Goal: Task Accomplishment & Management: Manage account settings

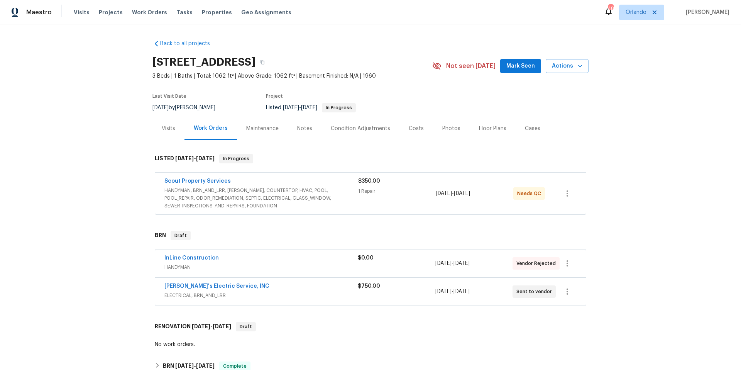
click at [296, 262] on div "InLine Construction" at bounding box center [260, 258] width 193 height 9
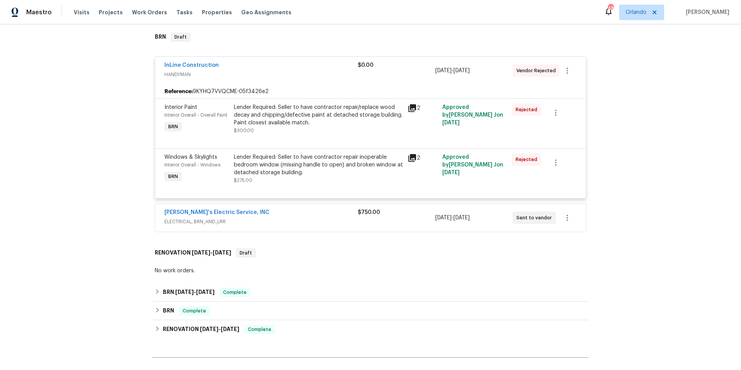
scroll to position [174, 0]
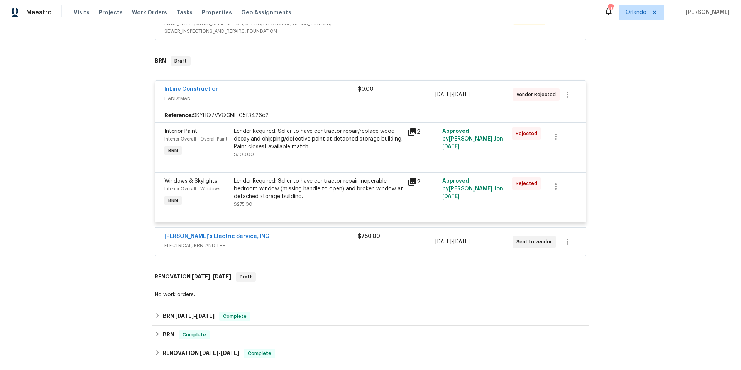
click at [306, 194] on div "Lender Required: Seller to have contractor repair inoperable bedroom window (mi…" at bounding box center [318, 188] width 169 height 23
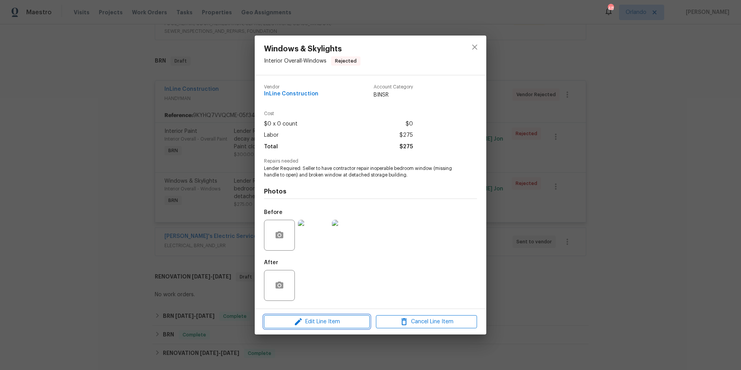
click at [317, 322] on span "Edit Line Item" at bounding box center [316, 322] width 101 height 10
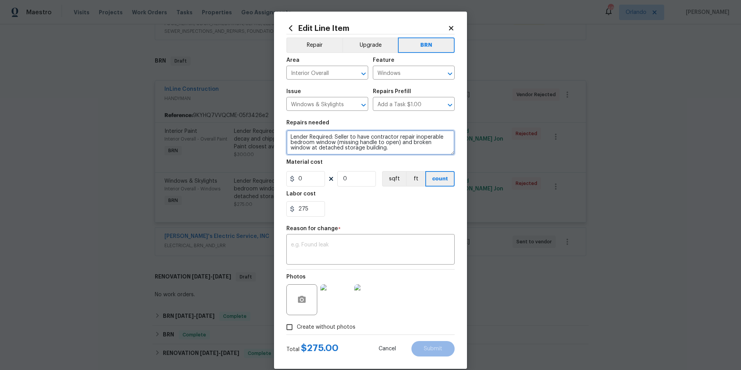
click at [407, 143] on textarea "Lender Required: Seller to have contractor repair inoperable bedroom window (mi…" at bounding box center [370, 142] width 168 height 25
type textarea "Lender Required: Seller to have contractor repair inoperable bedroom window (mi…"
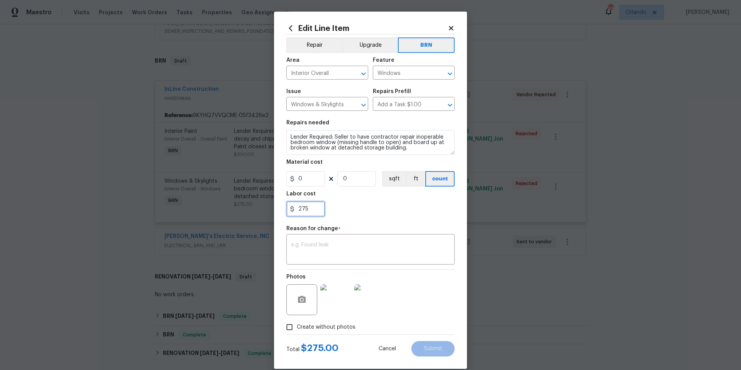
click at [299, 209] on input "275" at bounding box center [305, 208] width 39 height 15
type input "175"
click at [329, 245] on textarea at bounding box center [370, 250] width 159 height 16
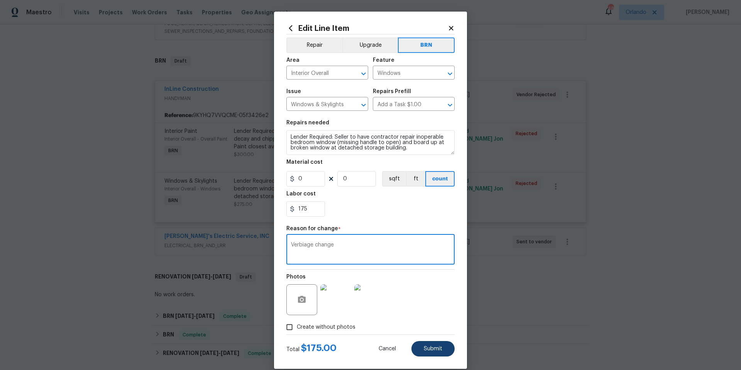
type textarea "Verbiage change"
click at [427, 347] on span "Submit" at bounding box center [433, 349] width 19 height 6
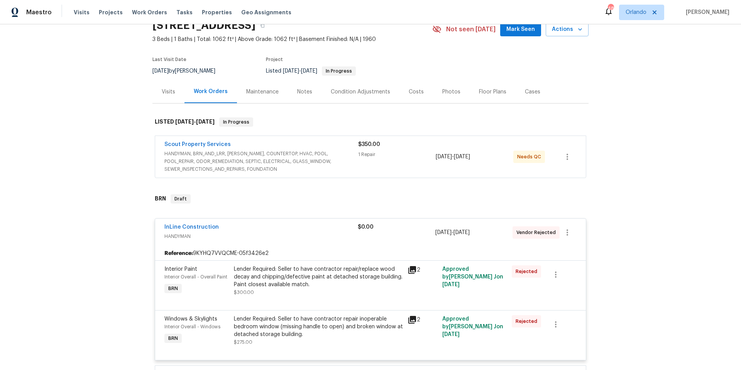
scroll to position [131, 0]
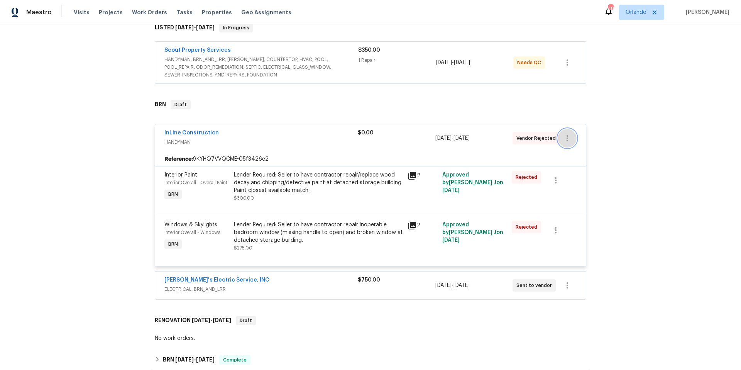
click at [566, 138] on icon "button" at bounding box center [567, 138] width 2 height 6
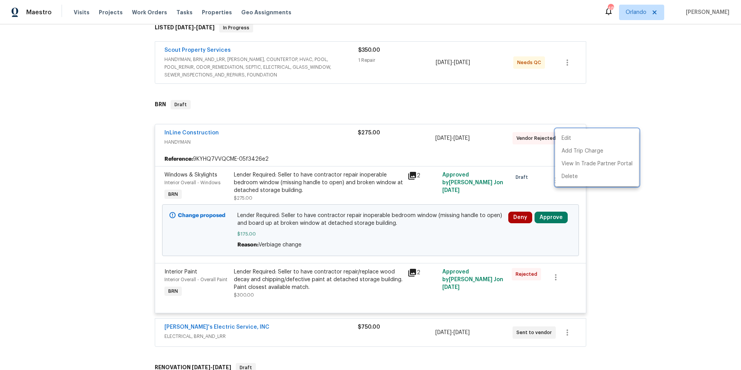
click at [672, 167] on div at bounding box center [370, 185] width 741 height 370
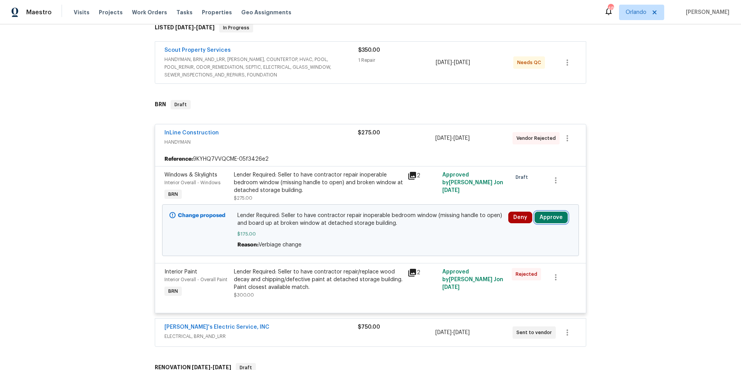
click at [548, 220] on button "Approve" at bounding box center [550, 217] width 33 height 12
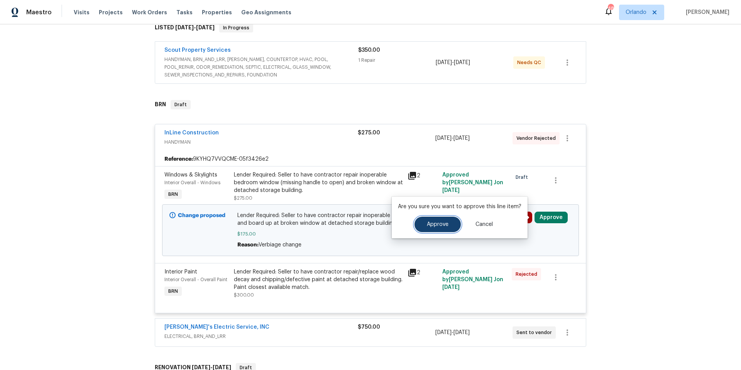
click at [446, 225] on span "Approve" at bounding box center [438, 224] width 22 height 6
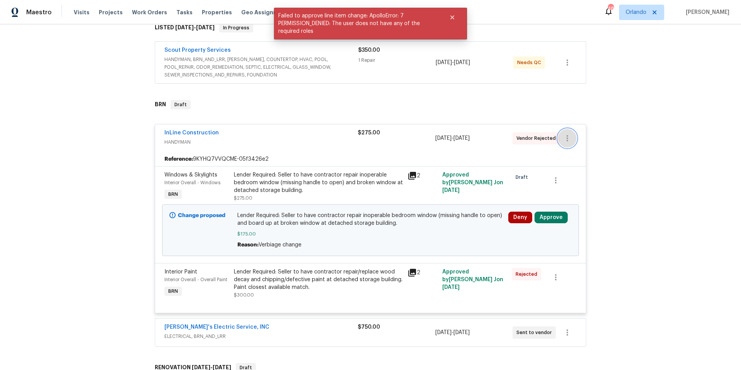
click at [564, 141] on icon "button" at bounding box center [567, 138] width 9 height 9
click at [565, 140] on li "Edit" at bounding box center [596, 138] width 83 height 13
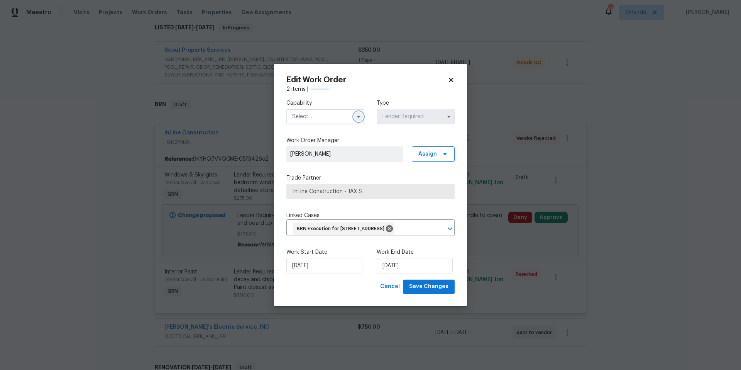
click at [358, 113] on icon "button" at bounding box center [358, 116] width 6 height 6
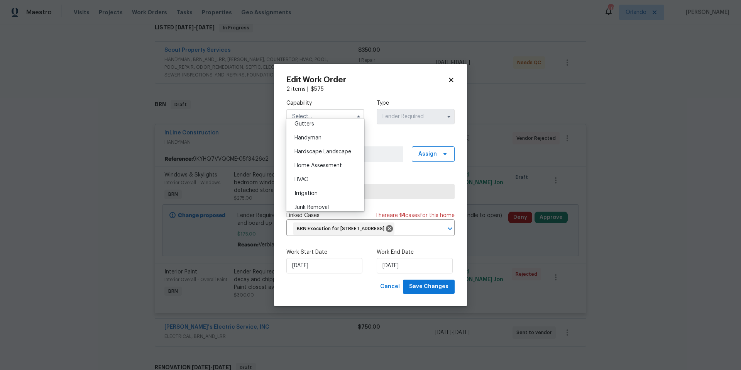
scroll to position [423, 0]
click at [312, 132] on span "Handyman" at bounding box center [307, 128] width 27 height 5
type input "Handyman"
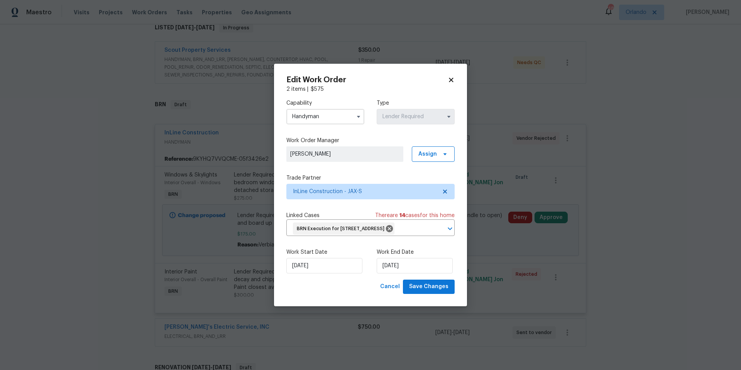
click at [370, 150] on span "[PERSON_NAME]" at bounding box center [344, 154] width 109 height 8
click at [394, 150] on span "[PERSON_NAME]" at bounding box center [344, 154] width 109 height 8
click at [433, 150] on span "Assign" at bounding box center [427, 154] width 19 height 8
click at [442, 188] on icon at bounding box center [445, 191] width 6 height 6
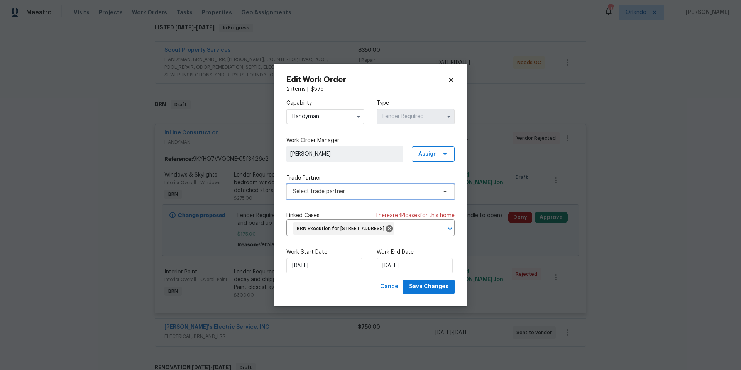
click at [351, 188] on span "Select trade partner" at bounding box center [365, 192] width 144 height 8
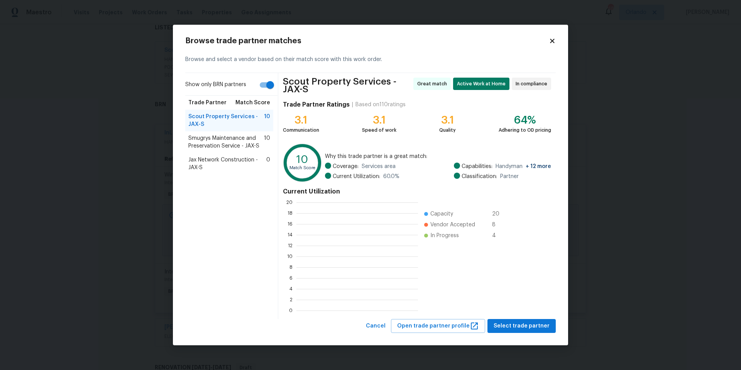
scroll to position [102, 116]
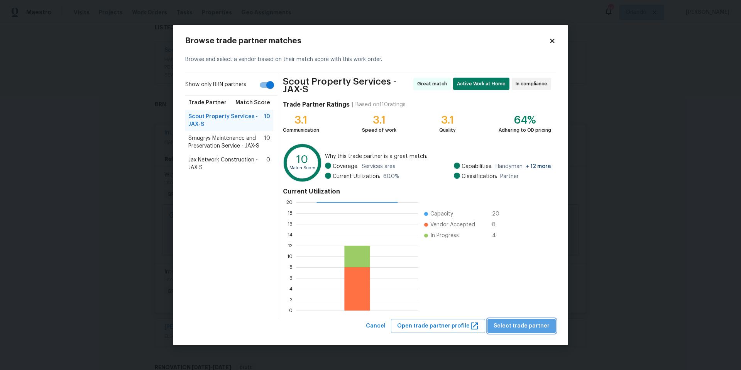
click at [532, 325] on span "Select trade partner" at bounding box center [522, 326] width 56 height 10
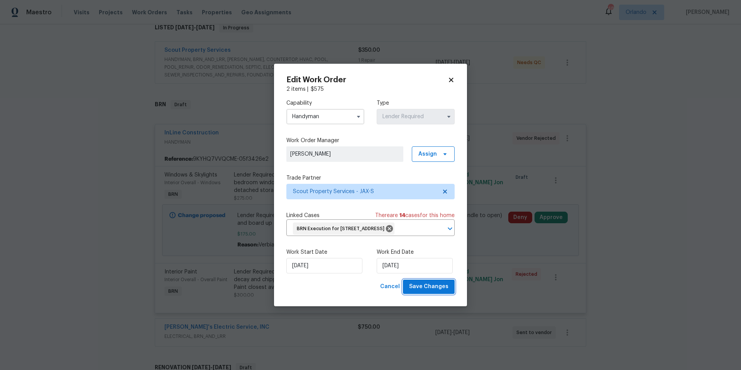
click at [438, 291] on span "Save Changes" at bounding box center [428, 287] width 39 height 10
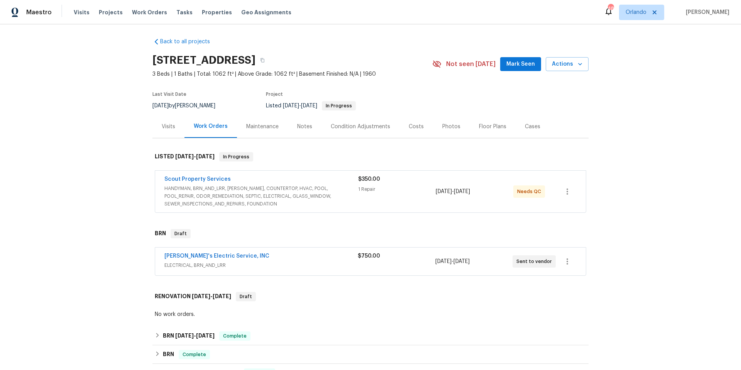
scroll to position [0, 0]
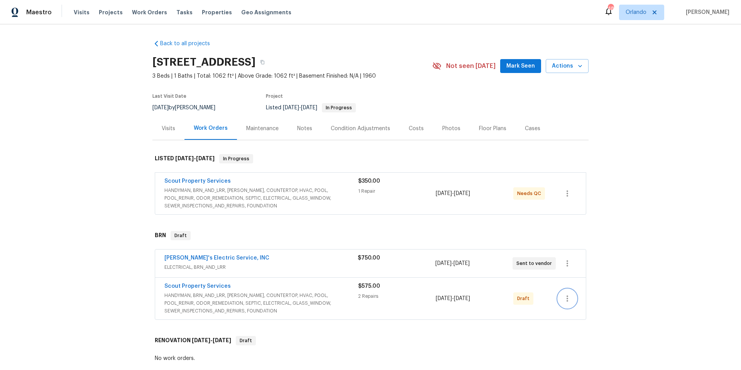
click at [564, 299] on icon "button" at bounding box center [567, 298] width 9 height 9
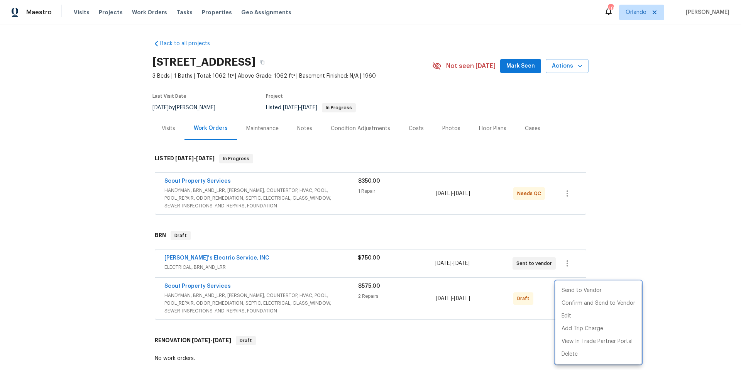
click at [447, 326] on div at bounding box center [370, 185] width 741 height 370
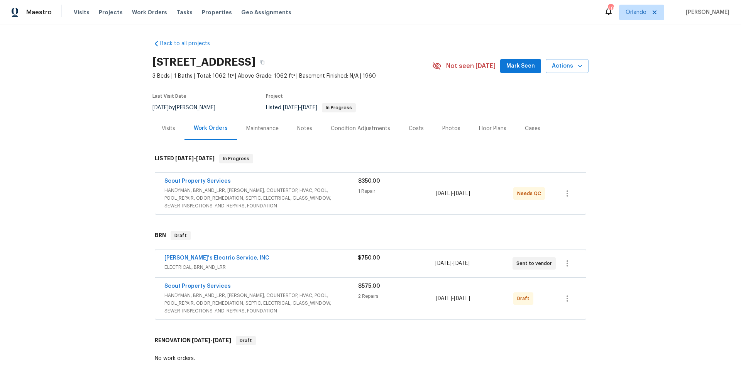
click at [269, 294] on span "HANDYMAN, BRN_AND_LRR, WELLS, COUNTERTOP, HVAC, POOL, POOL_REPAIR, ODOR_REMEDIA…" at bounding box center [261, 302] width 194 height 23
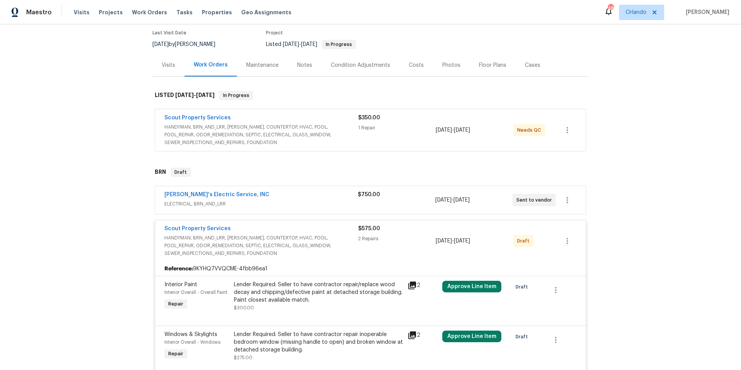
scroll to position [150, 0]
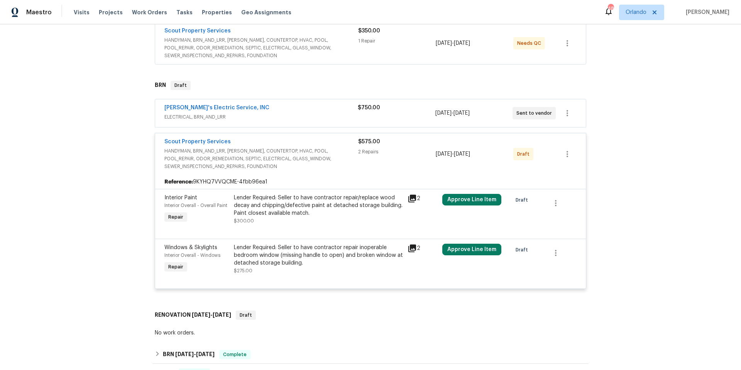
click at [305, 257] on div "Lender Required: Seller to have contractor repair inoperable bedroom window (mi…" at bounding box center [318, 254] width 169 height 23
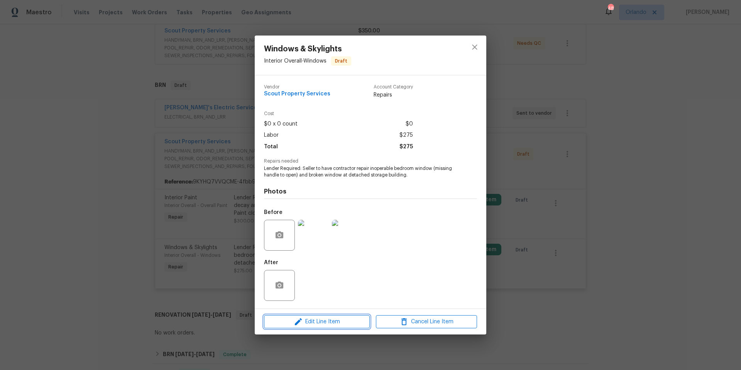
click at [318, 321] on span "Edit Line Item" at bounding box center [316, 322] width 101 height 10
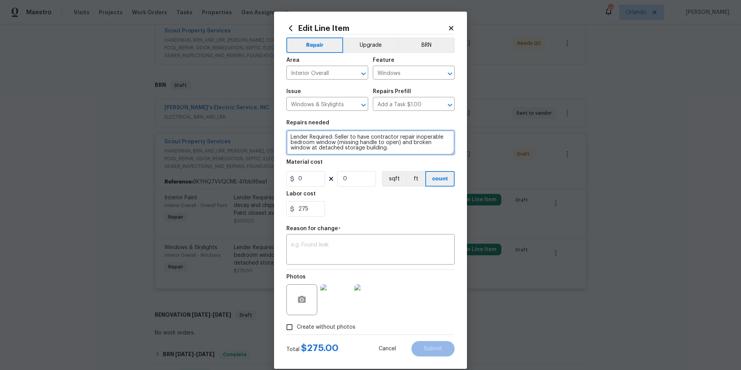
click at [407, 142] on textarea "Lender Required: Seller to have contractor repair inoperable bedroom window (mi…" at bounding box center [370, 142] width 168 height 25
type textarea "Lender Required: Seller to have contractor repair inoperable bedroom window (mi…"
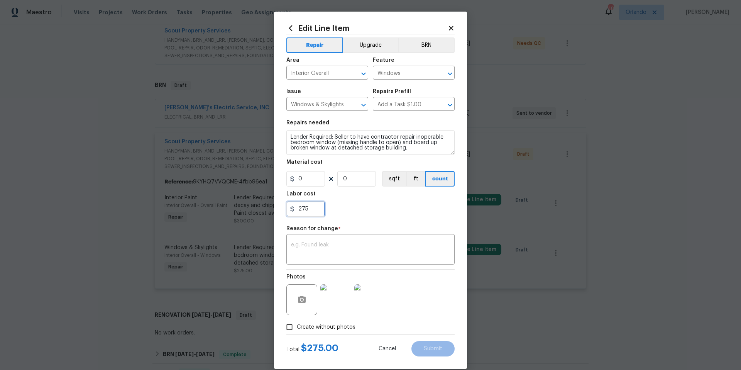
click at [298, 210] on input "275" at bounding box center [305, 208] width 39 height 15
type input "175"
click at [321, 244] on textarea at bounding box center [370, 250] width 159 height 16
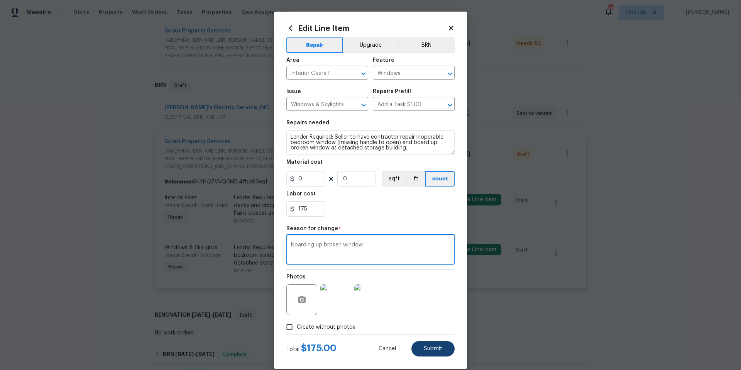
type textarea "boarding up broken window"
click at [426, 350] on span "Submit" at bounding box center [433, 349] width 19 height 6
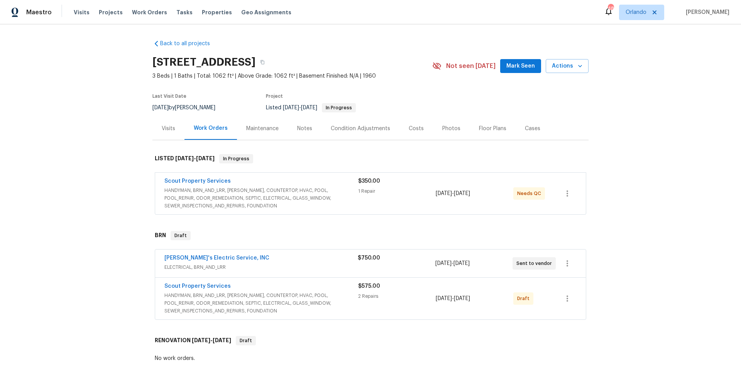
click at [192, 289] on span "Scout Property Services" at bounding box center [197, 286] width 66 height 8
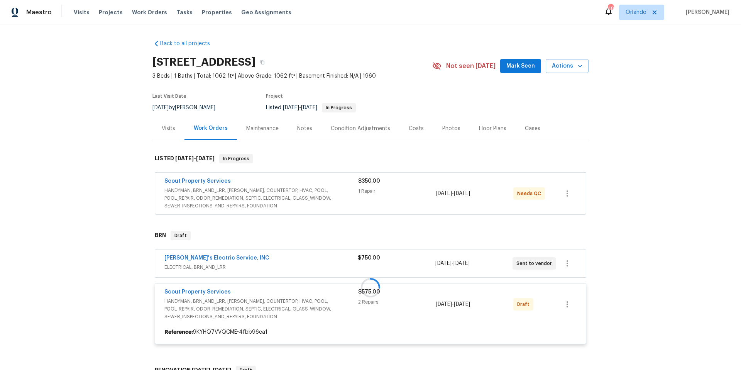
click at [211, 291] on div at bounding box center [370, 287] width 436 height 128
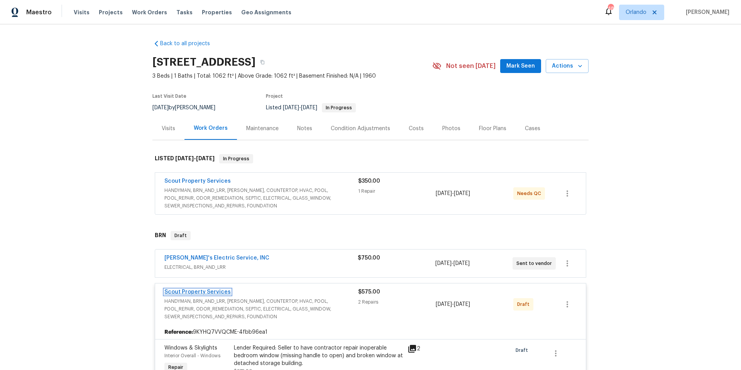
click at [201, 290] on link "Scout Property Services" at bounding box center [197, 291] width 66 height 5
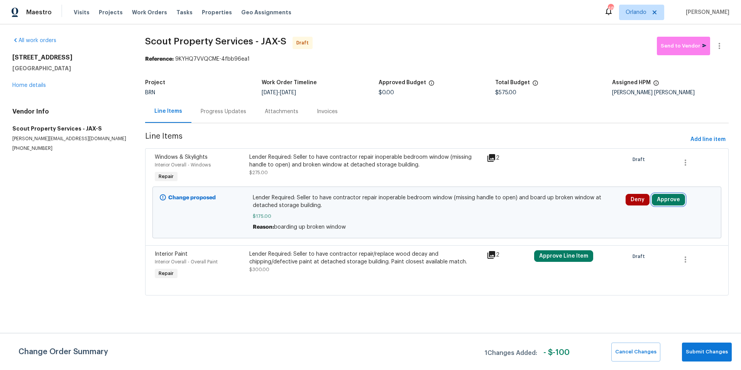
click at [666, 198] on button "Approve" at bounding box center [668, 200] width 33 height 12
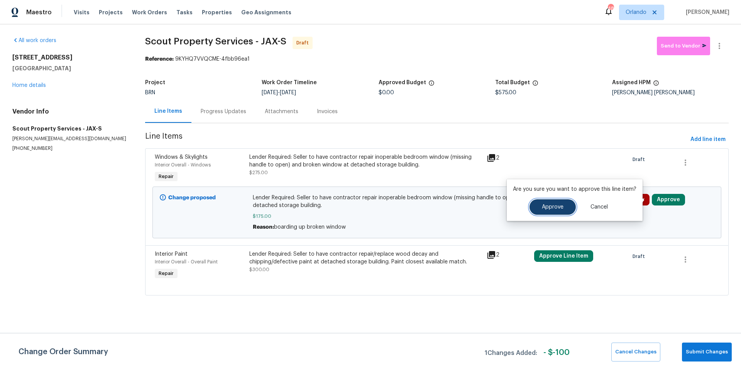
click at [559, 210] on button "Approve" at bounding box center [552, 206] width 46 height 15
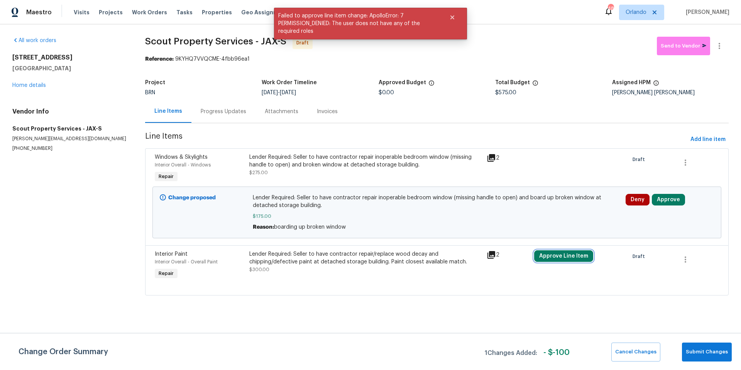
click at [565, 256] on button "Approve Line Item" at bounding box center [563, 256] width 59 height 12
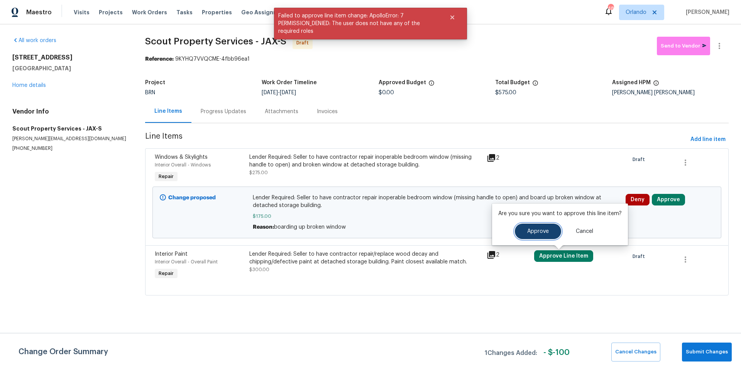
click at [544, 230] on span "Approve" at bounding box center [538, 231] width 22 height 6
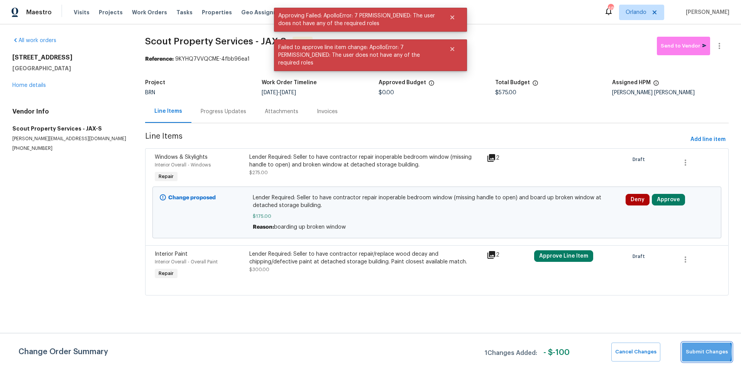
click at [707, 352] on span "Submit Changes" at bounding box center [707, 351] width 42 height 9
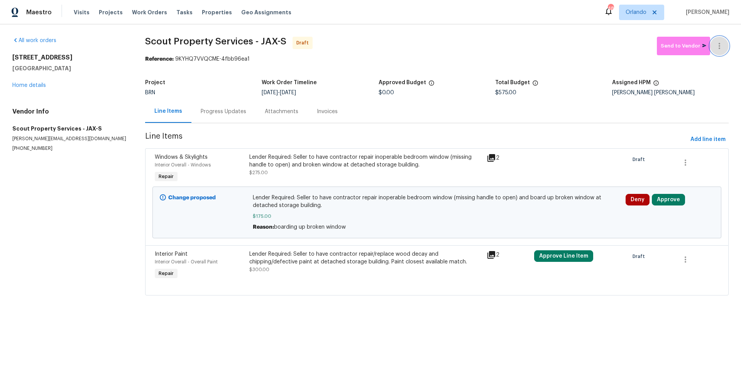
click at [715, 49] on icon "button" at bounding box center [719, 45] width 9 height 9
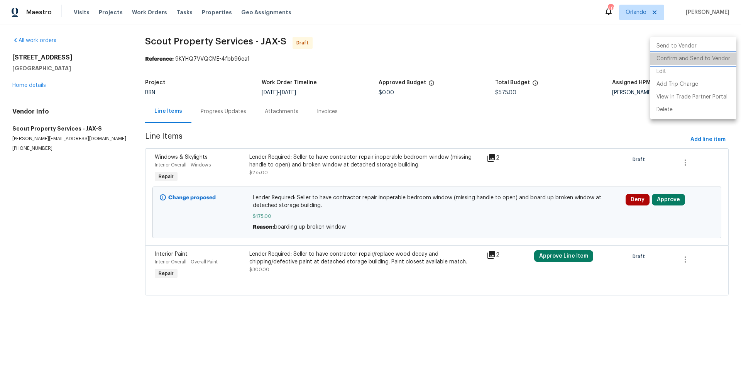
click at [711, 58] on li "Confirm and Send to Vendor" at bounding box center [693, 58] width 86 height 13
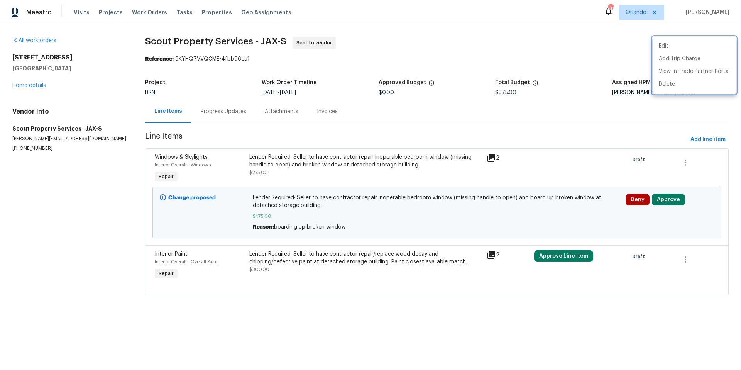
click at [30, 87] on div at bounding box center [370, 185] width 741 height 370
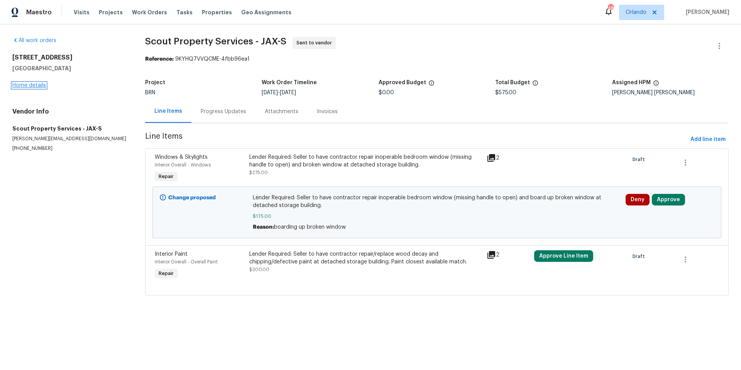
click at [36, 86] on link "Home details" at bounding box center [29, 85] width 34 height 5
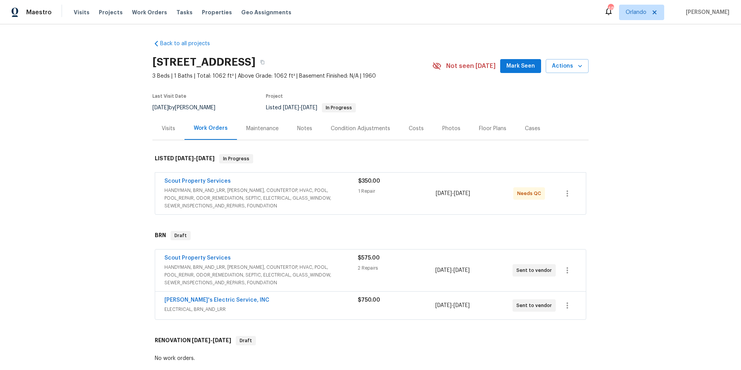
click at [282, 269] on span "HANDYMAN, BRN_AND_LRR, WELLS, COUNTERTOP, HVAC, POOL, POOL_REPAIR, ODOR_REMEDIA…" at bounding box center [260, 274] width 193 height 23
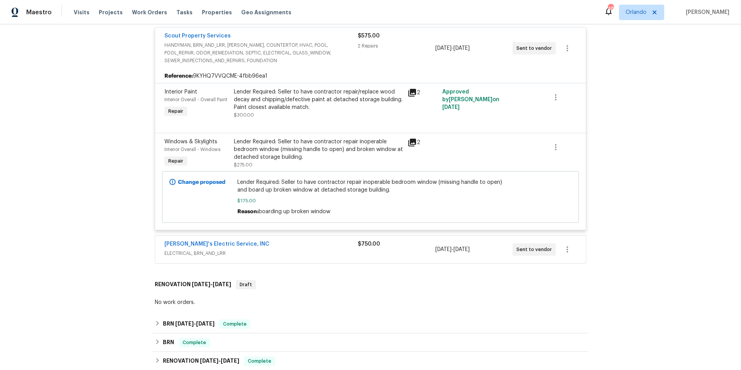
scroll to position [71, 0]
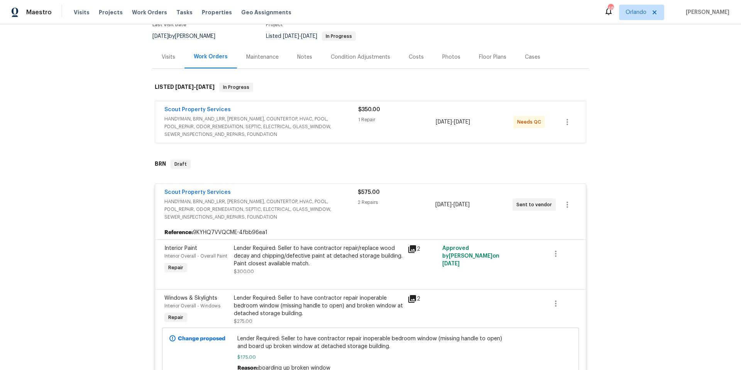
click at [206, 199] on span "HANDYMAN, BRN_AND_LRR, WELLS, COUNTERTOP, HVAC, POOL, POOL_REPAIR, ODOR_REMEDIA…" at bounding box center [260, 209] width 193 height 23
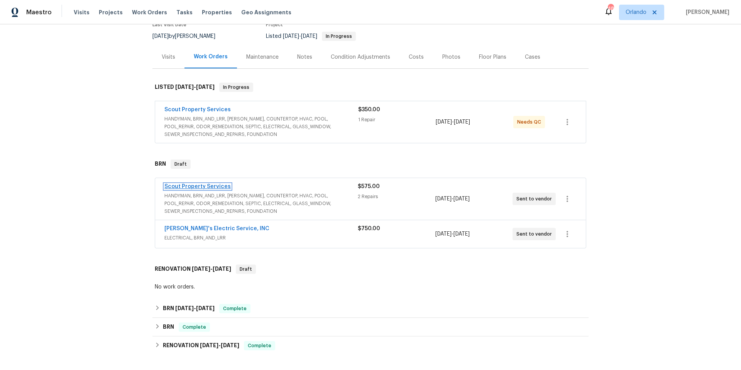
click at [205, 186] on link "Scout Property Services" at bounding box center [197, 186] width 66 height 5
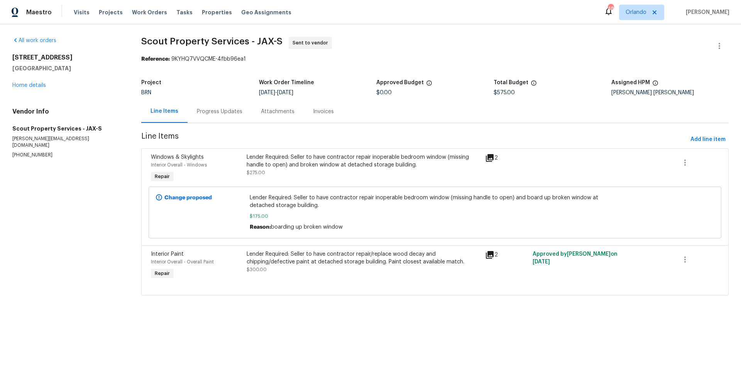
click at [328, 208] on span "Lender Required: Seller to have contractor repair inoperable bedroom window (mi…" at bounding box center [435, 201] width 370 height 15
click at [293, 196] on span "Lender Required: Seller to have contractor repair inoperable bedroom window (mi…" at bounding box center [435, 201] width 370 height 15
click at [291, 161] on div "Lender Required: Seller to have contractor repair inoperable bedroom window (mi…" at bounding box center [364, 160] width 234 height 15
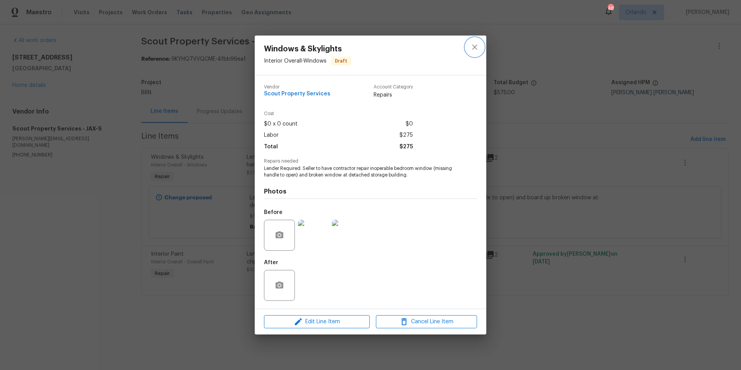
click at [475, 49] on icon "close" at bounding box center [474, 46] width 9 height 9
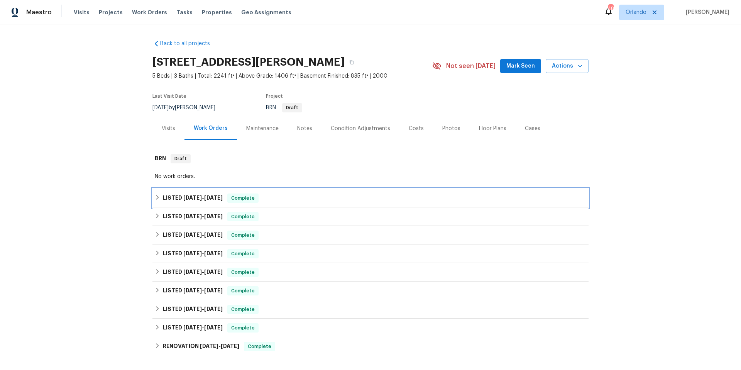
click at [298, 196] on div "LISTED 8/8/25 - 8/12/25 Complete" at bounding box center [370, 197] width 431 height 9
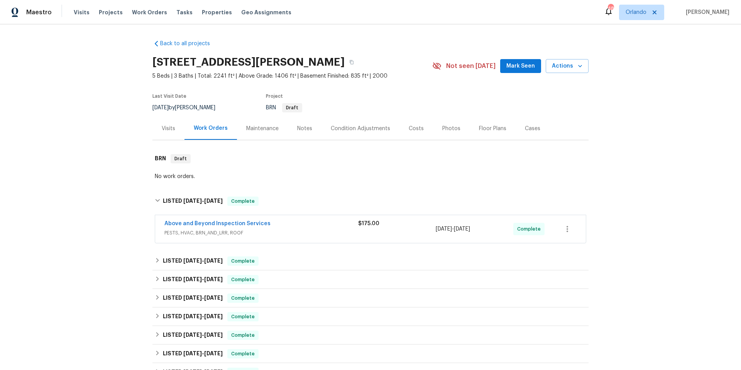
click at [296, 229] on span "PESTS, HVAC, BRN_AND_LRR, ROOF" at bounding box center [261, 233] width 194 height 8
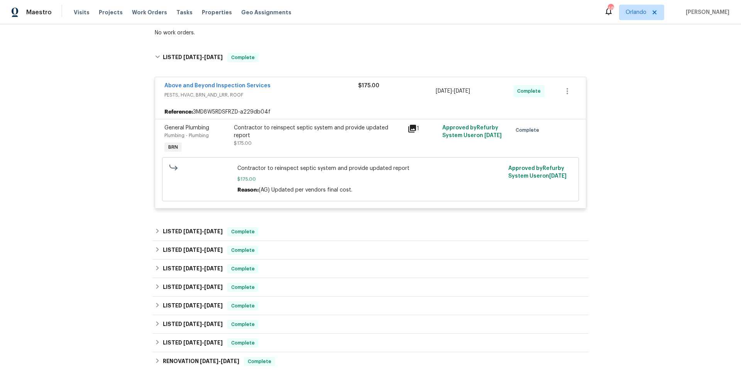
scroll to position [269, 0]
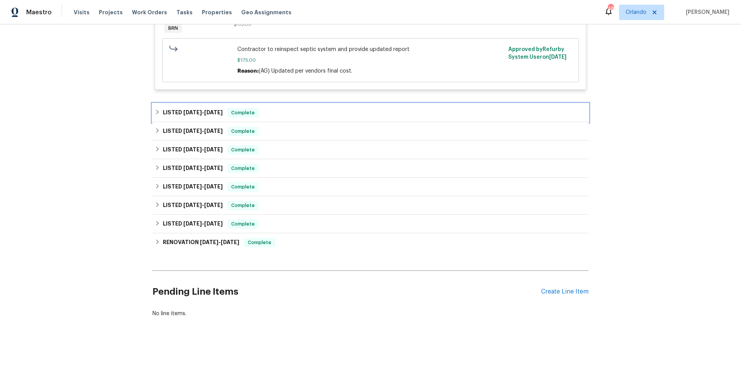
click at [306, 109] on div "LISTED 6/23/25 - 6/27/25 Complete" at bounding box center [370, 112] width 431 height 9
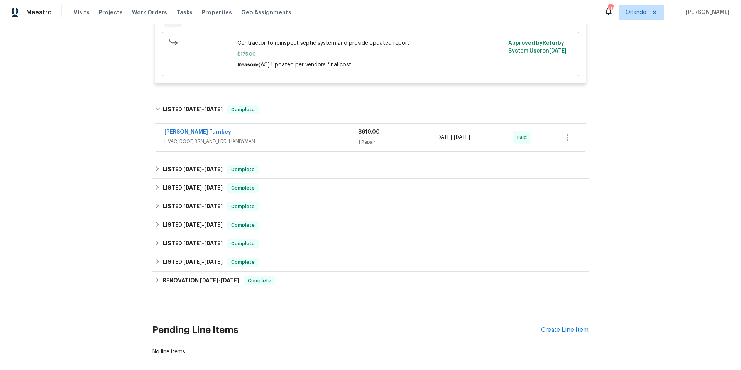
click at [314, 140] on span "HVAC, ROOF, BRN_AND_LRR, HANDYMAN" at bounding box center [261, 141] width 194 height 8
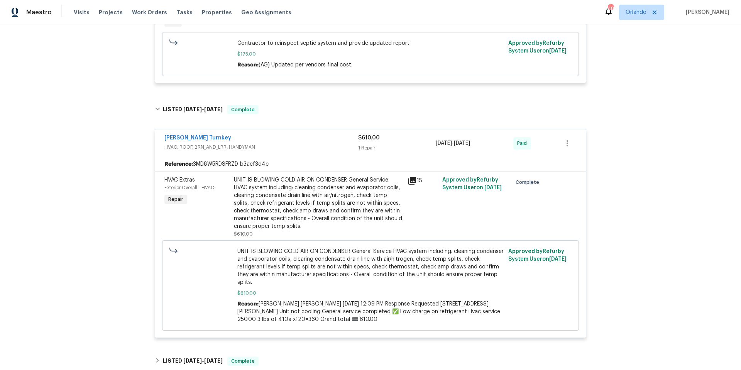
scroll to position [505, 0]
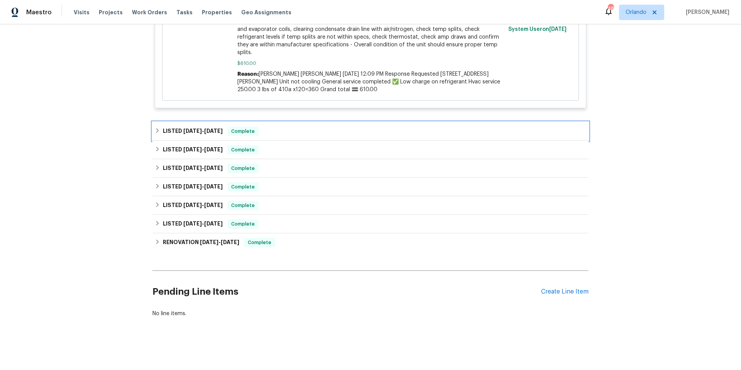
click at [288, 127] on div "LISTED 4/22/25 - 4/24/25 Complete" at bounding box center [370, 131] width 431 height 9
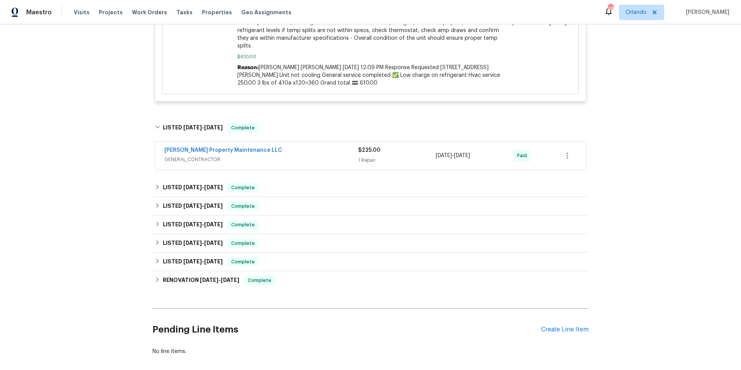
click at [301, 158] on span "GENERAL_CONTRACTOR" at bounding box center [261, 160] width 194 height 8
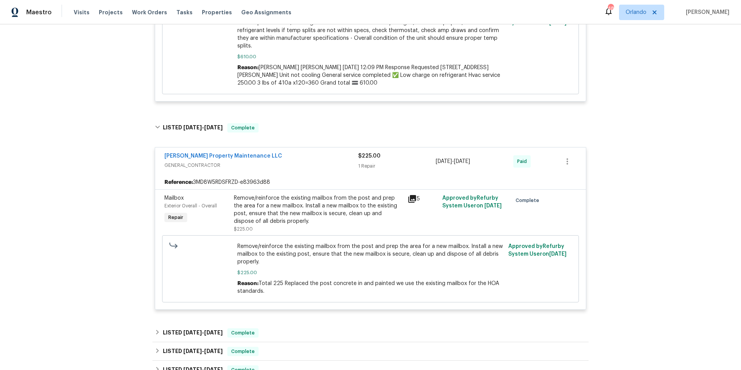
scroll to position [641, 0]
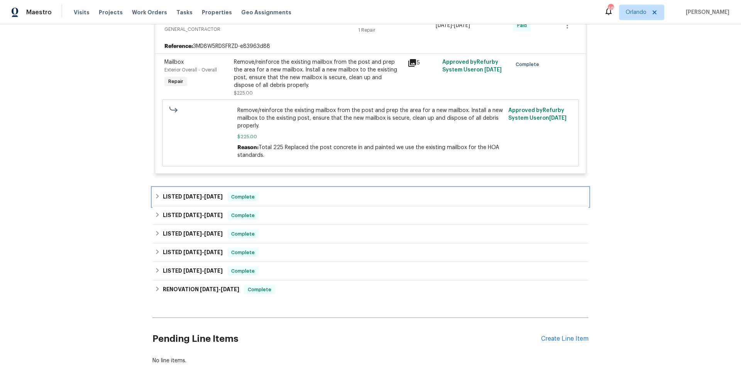
click at [320, 201] on div "LISTED 4/7/25 - 4/14/25 Complete" at bounding box center [370, 196] width 431 height 9
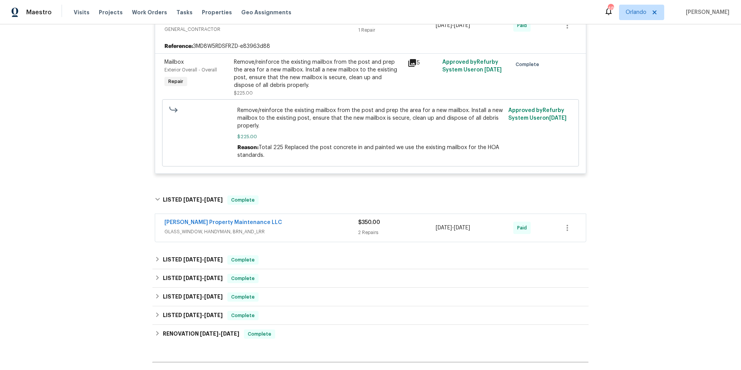
click at [321, 229] on span "GLASS_WINDOW, HANDYMAN, BRN_AND_LRR" at bounding box center [261, 232] width 194 height 8
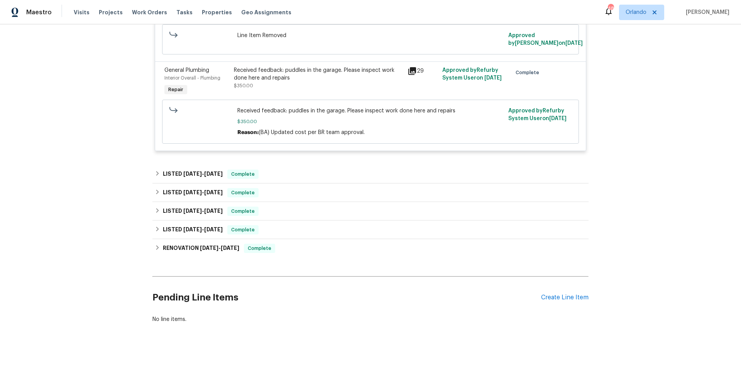
scroll to position [921, 0]
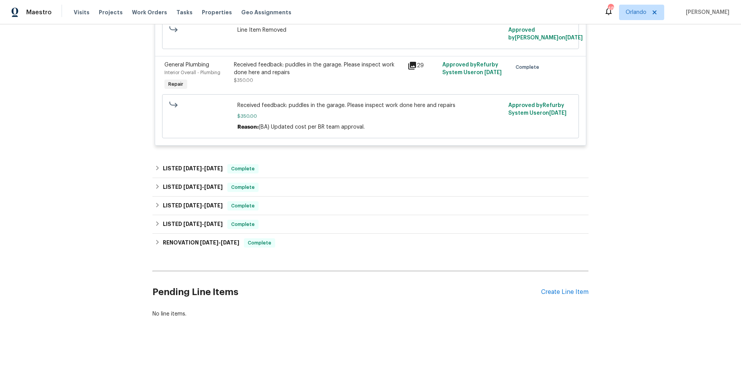
click at [411, 69] on icon at bounding box center [412, 66] width 8 height 8
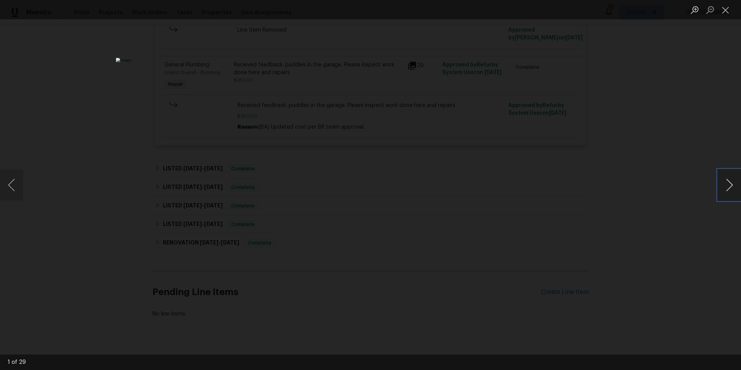
click at [726, 190] on button "Next image" at bounding box center [729, 184] width 23 height 31
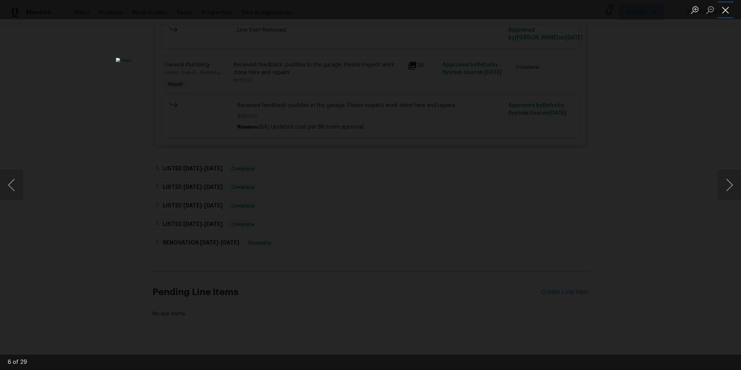
click at [723, 12] on button "Close lightbox" at bounding box center [725, 10] width 15 height 14
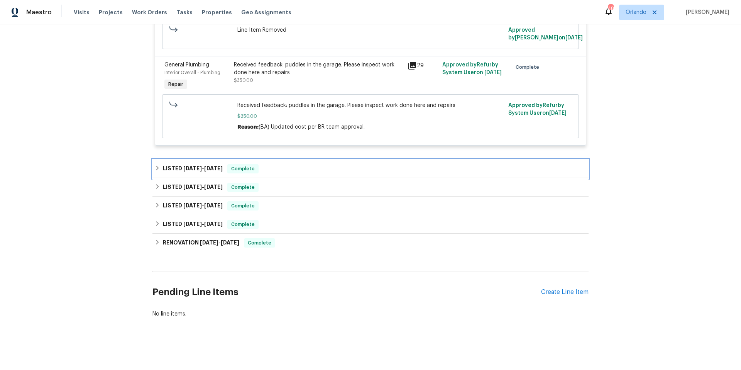
click at [318, 173] on div "LISTED 3/25/25 - 3/26/25 Complete" at bounding box center [370, 168] width 431 height 9
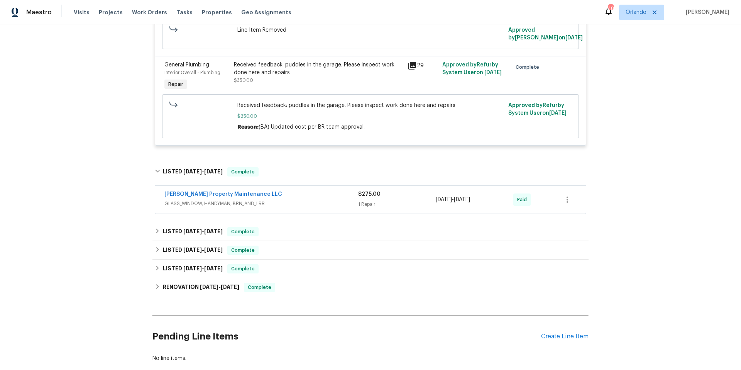
click at [313, 199] on div "Glen Property Maintenance LLC" at bounding box center [261, 194] width 194 height 9
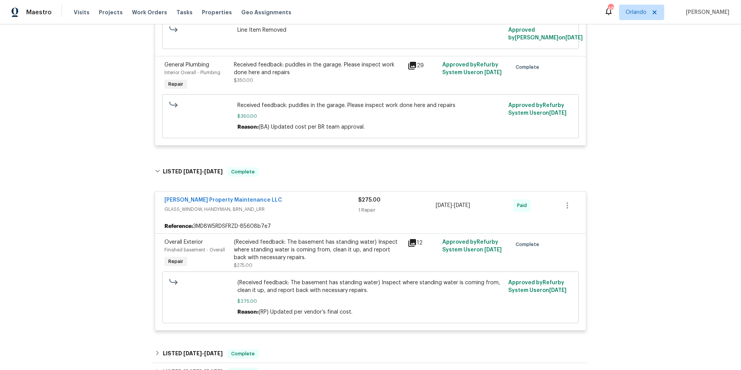
click at [409, 247] on icon at bounding box center [412, 243] width 8 height 8
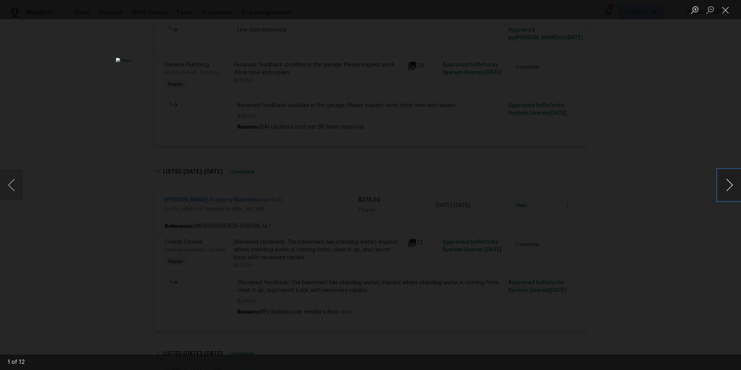
click at [725, 190] on button "Next image" at bounding box center [729, 184] width 23 height 31
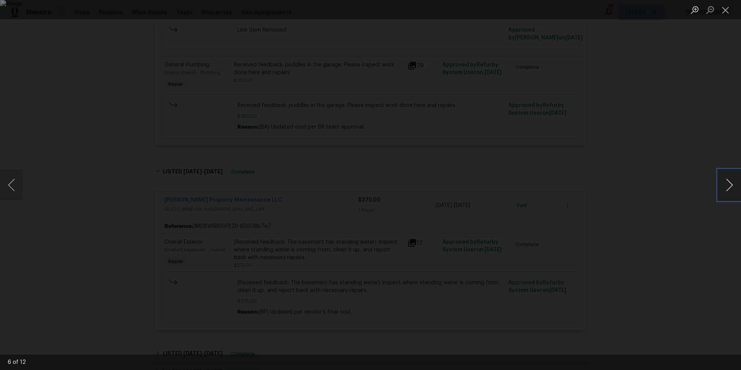
click at [725, 190] on button "Next image" at bounding box center [729, 184] width 23 height 31
click at [727, 10] on button "Close lightbox" at bounding box center [725, 10] width 15 height 14
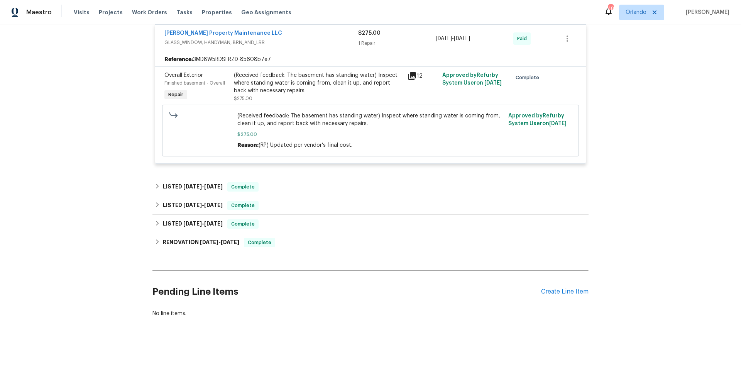
scroll to position [1103, 0]
click at [339, 186] on div "LISTED 3/6/25 - 3/10/25 Complete" at bounding box center [370, 187] width 436 height 19
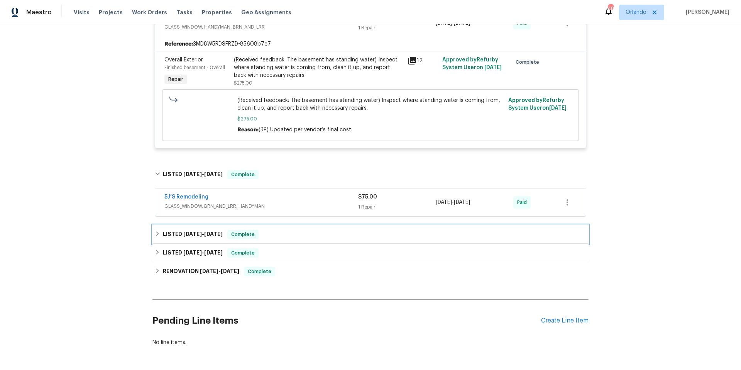
click at [340, 239] on div "LISTED 2/20/25 - 3/2/25 Complete" at bounding box center [370, 234] width 431 height 9
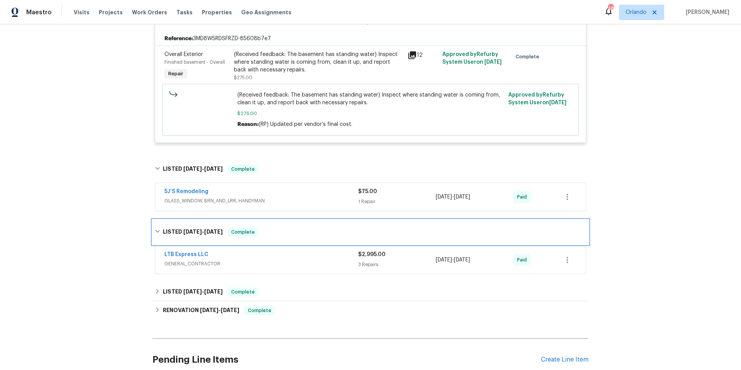
scroll to position [1117, 0]
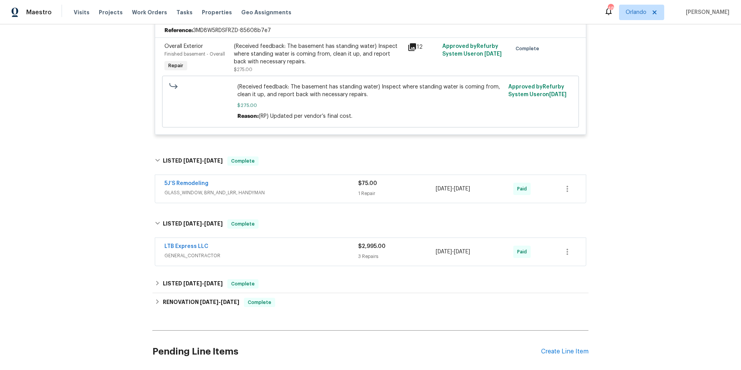
click at [343, 259] on span "GENERAL_CONTRACTOR" at bounding box center [261, 256] width 194 height 8
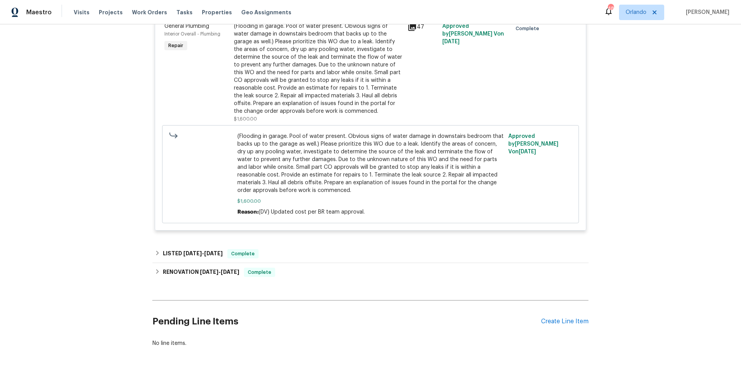
scroll to position [1562, 0]
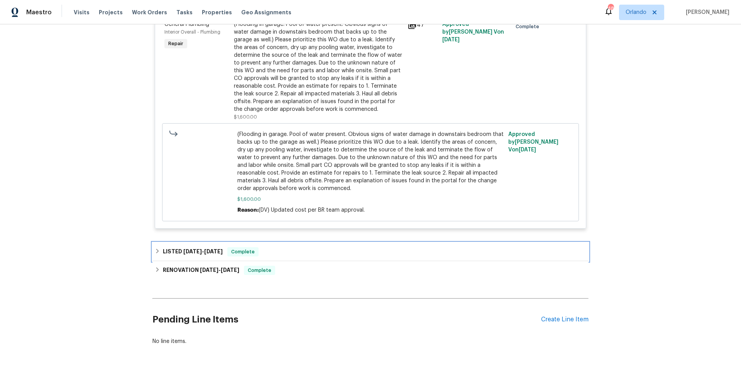
click at [334, 256] on div "LISTED 12/31/24 - 1/1/25 Complete" at bounding box center [370, 251] width 431 height 9
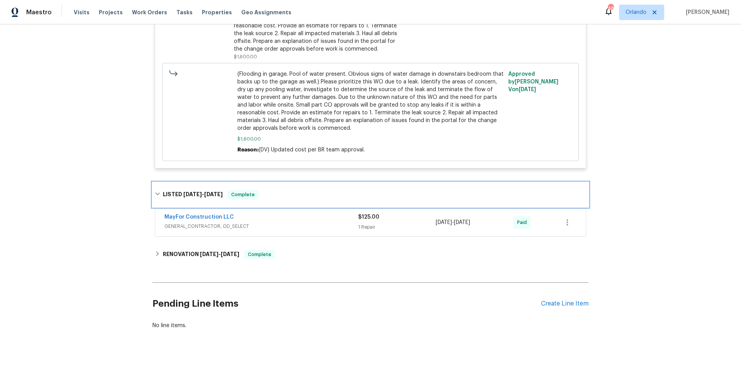
scroll to position [1623, 0]
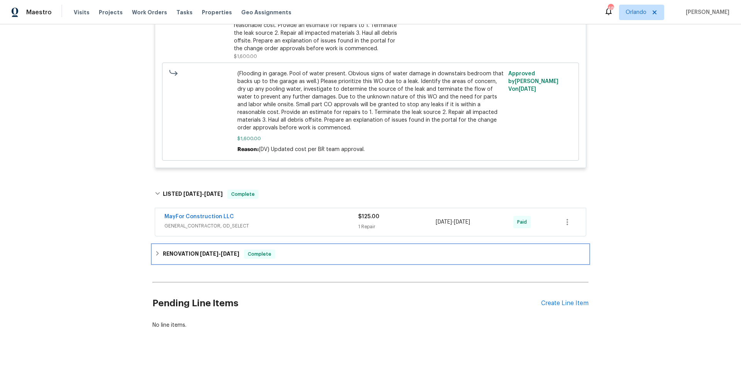
click at [336, 263] on div "RENOVATION 11/4/24 - 11/7/24 Complete" at bounding box center [370, 254] width 436 height 19
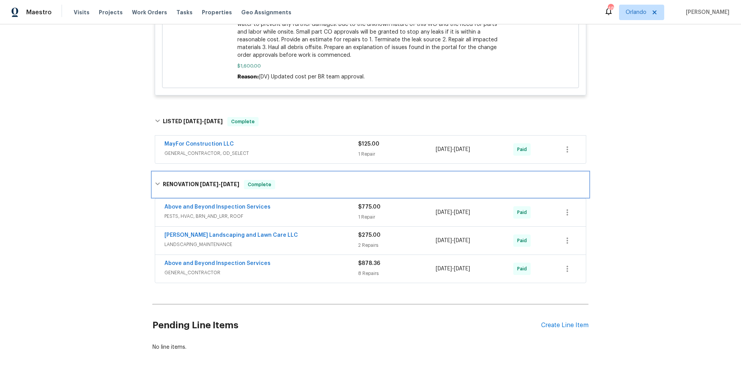
scroll to position [1702, 0]
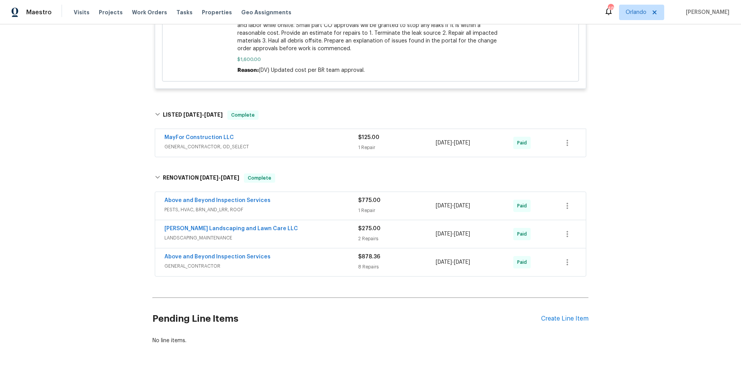
click at [314, 262] on div "Above and Beyond Inspection Services" at bounding box center [261, 257] width 194 height 9
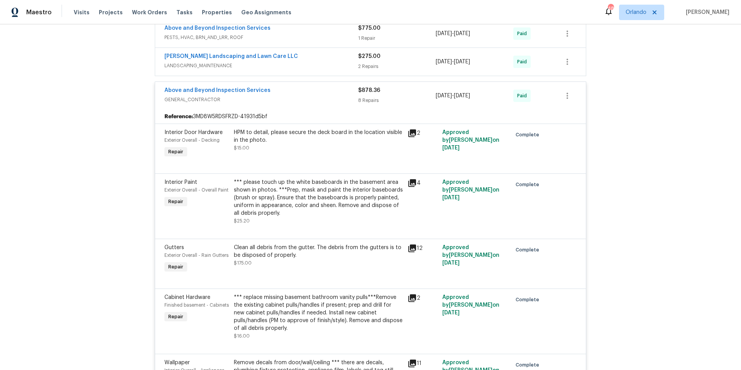
scroll to position [1841, 0]
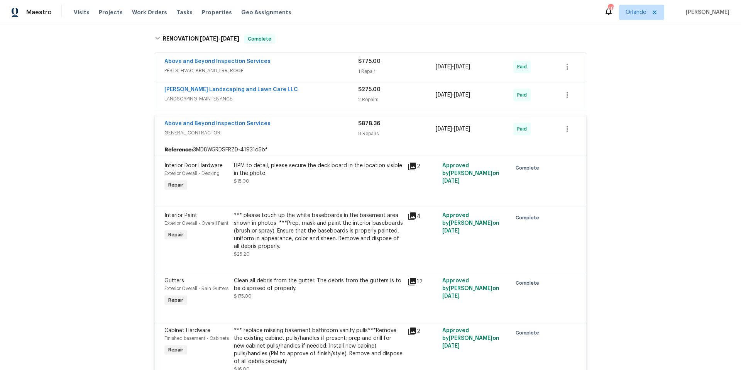
click at [289, 129] on div "Above and Beyond Inspection Services" at bounding box center [261, 124] width 194 height 9
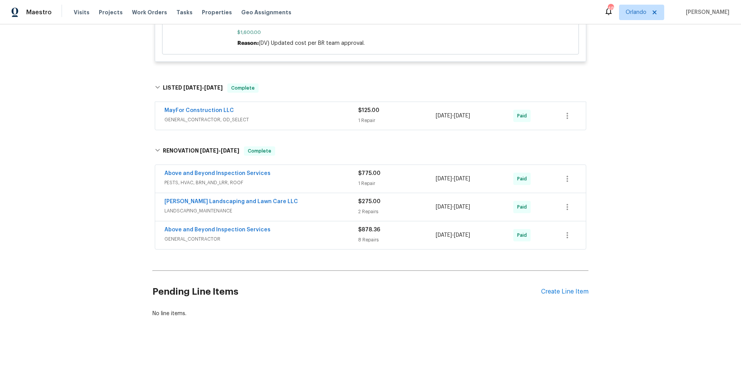
scroll to position [1745, 0]
click at [326, 179] on span "PESTS, HVAC, BRN_AND_LRR, ROOF" at bounding box center [261, 183] width 194 height 8
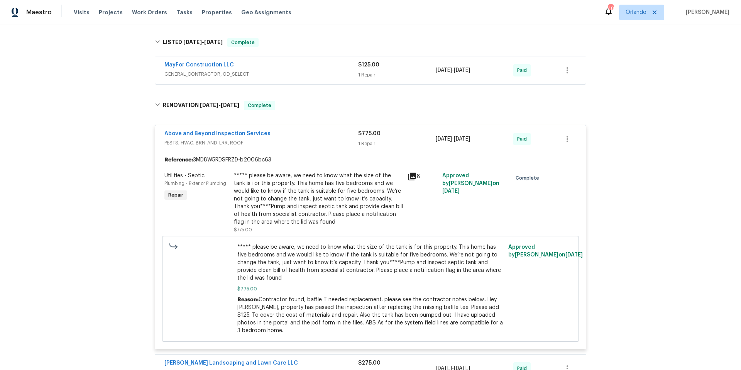
scroll to position [1841, 0]
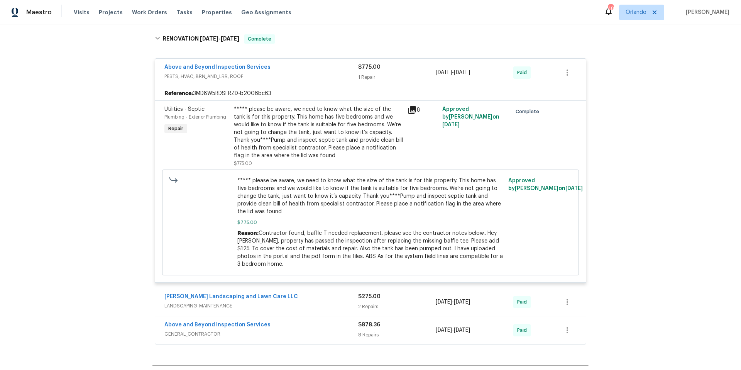
click at [301, 73] on div "Above and Beyond Inspection Services" at bounding box center [261, 67] width 194 height 9
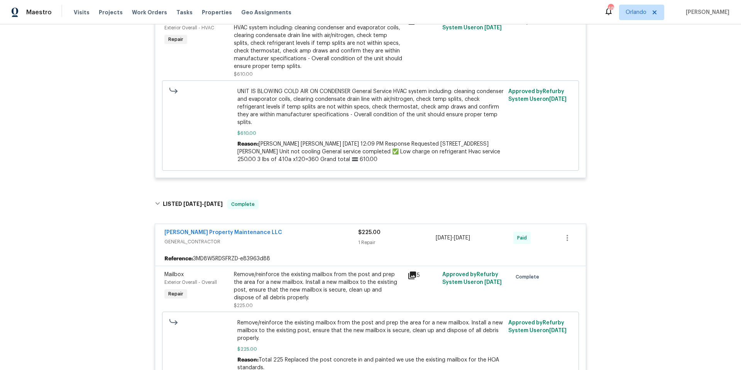
scroll to position [255, 0]
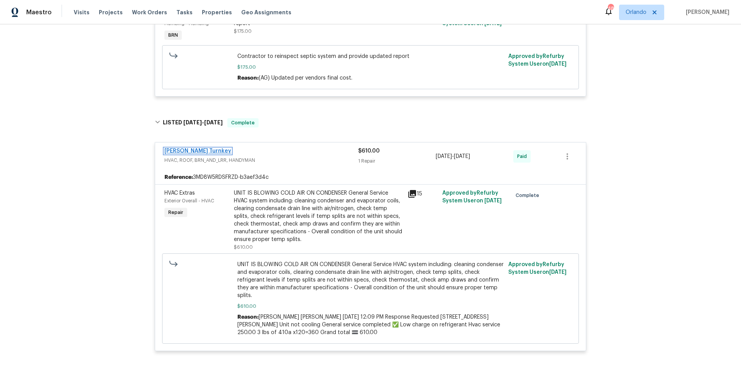
click at [189, 152] on link "[PERSON_NAME] Turnkey" at bounding box center [197, 150] width 67 height 5
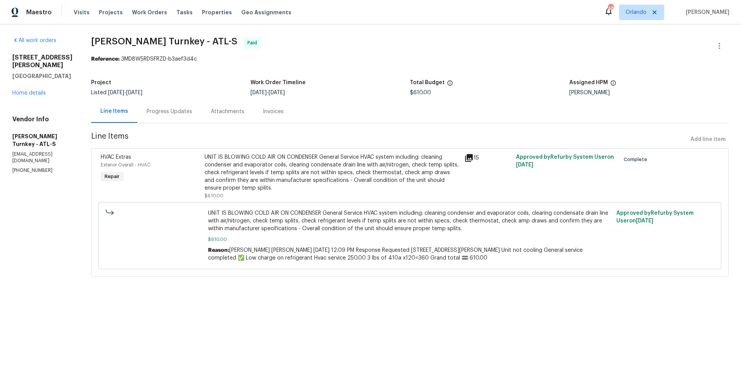
click at [179, 117] on div "Progress Updates" at bounding box center [169, 111] width 64 height 23
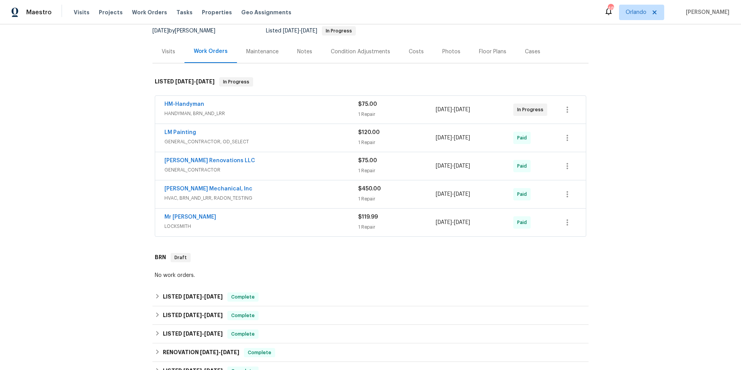
scroll to position [144, 0]
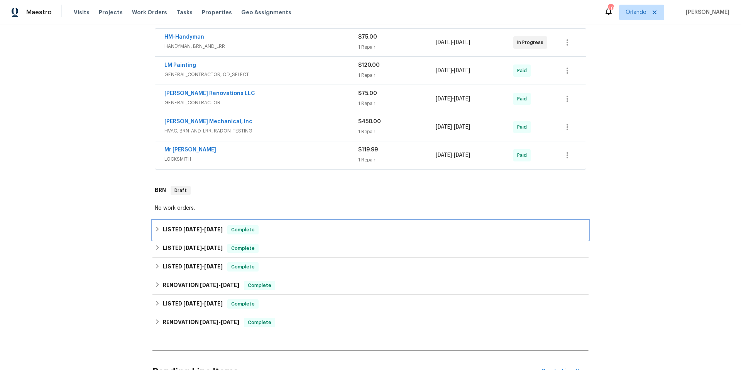
click at [276, 230] on div "LISTED [DATE] - [DATE] Complete" at bounding box center [370, 229] width 431 height 9
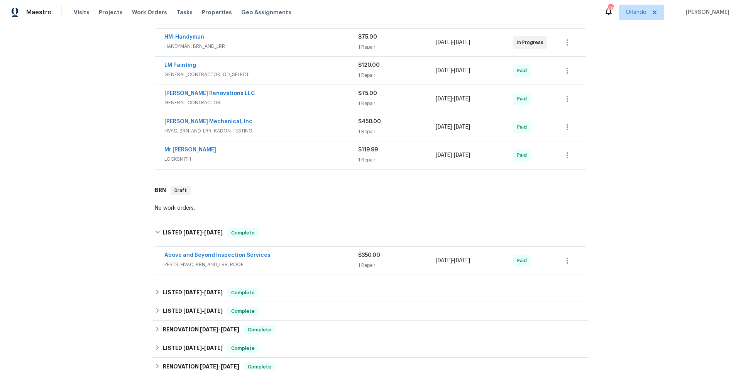
click at [301, 264] on span "PESTS, HVAC, BRN_AND_LRR, ROOF" at bounding box center [261, 264] width 194 height 8
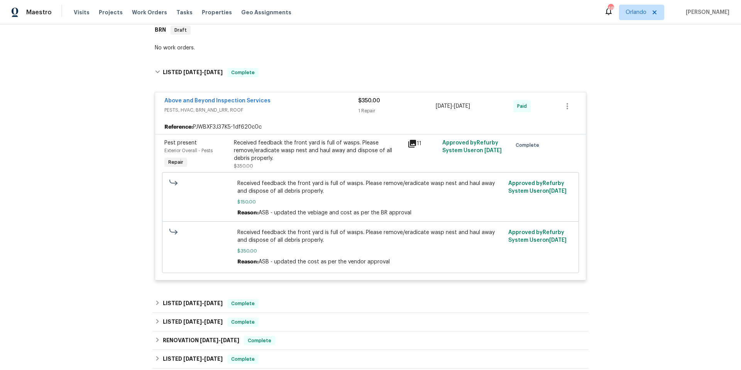
scroll to position [341, 0]
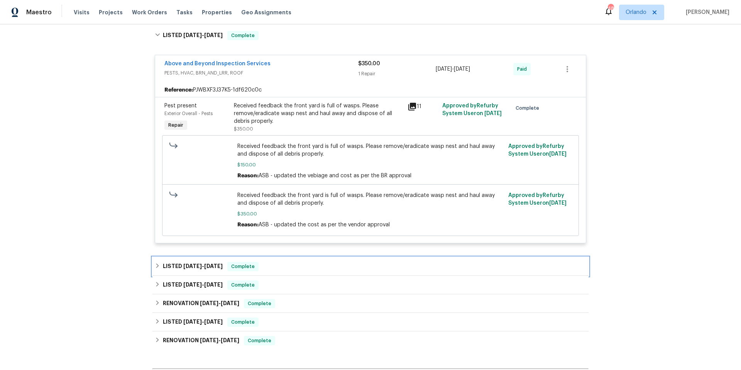
click at [288, 265] on div "LISTED [DATE] - [DATE] Complete" at bounding box center [370, 266] width 431 height 9
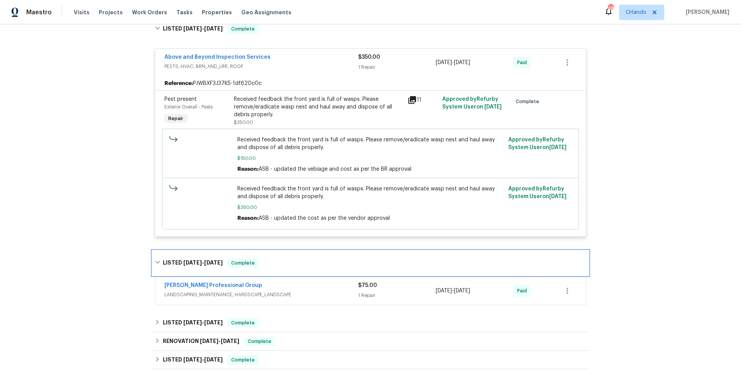
scroll to position [357, 0]
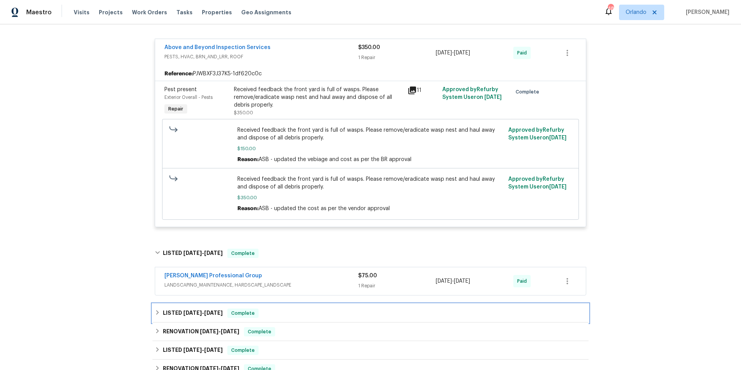
click at [288, 305] on div "LISTED [DATE] - [DATE] Complete" at bounding box center [370, 313] width 436 height 19
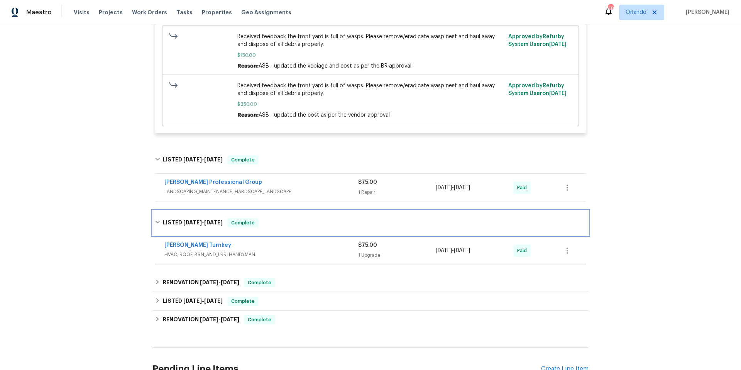
scroll to position [594, 0]
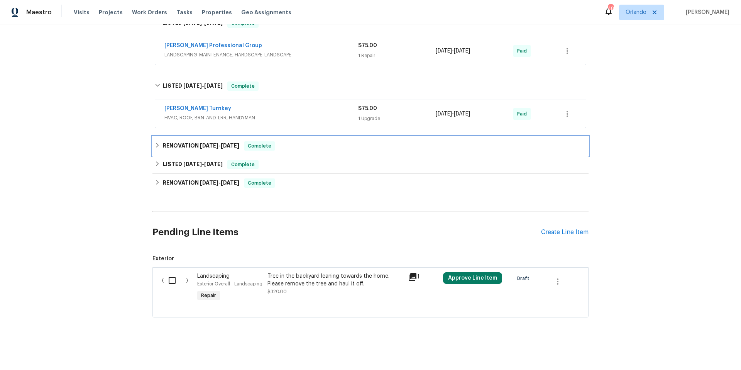
click at [317, 141] on div "RENOVATION [DATE] - [DATE] Complete" at bounding box center [370, 145] width 431 height 9
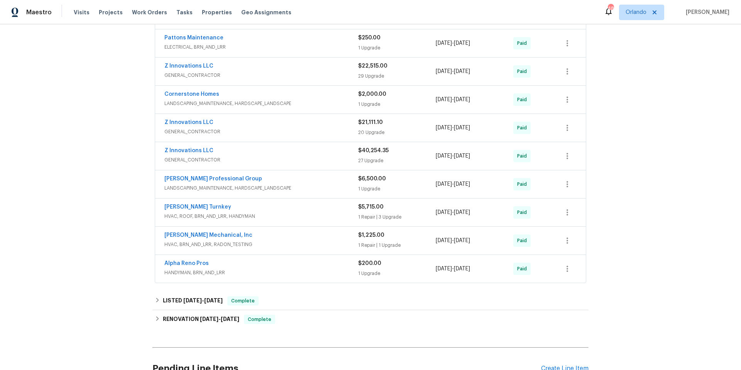
scroll to position [807, 0]
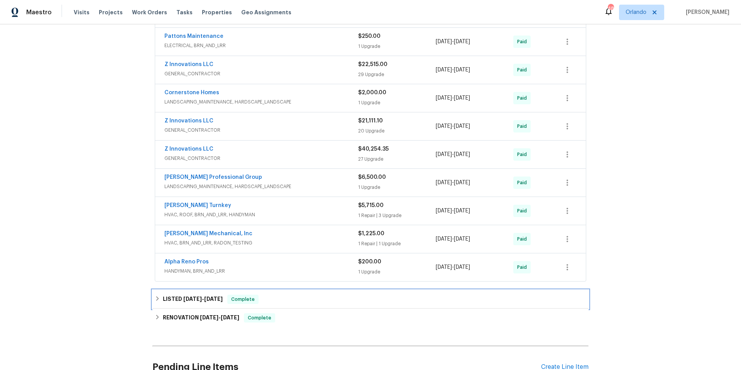
click at [289, 303] on div "LISTED [DATE] - [DATE] Complete" at bounding box center [370, 298] width 431 height 9
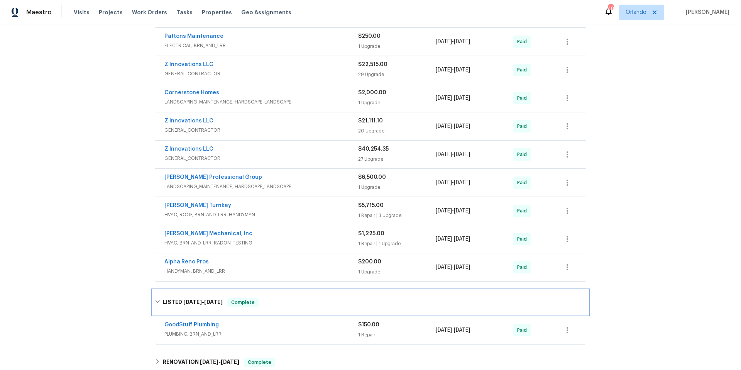
scroll to position [945, 0]
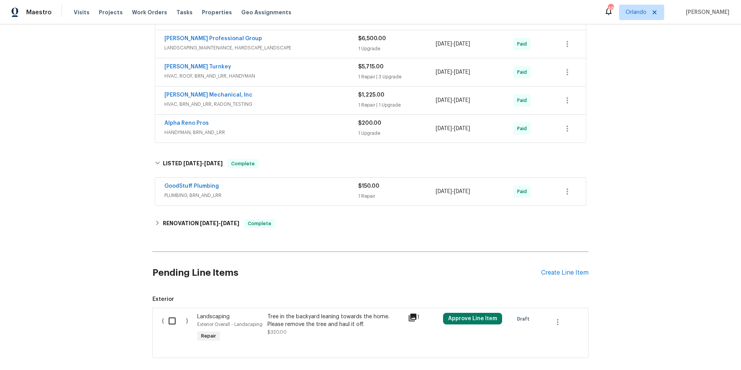
click at [319, 186] on div "GoodStuff Plumbing" at bounding box center [261, 186] width 194 height 9
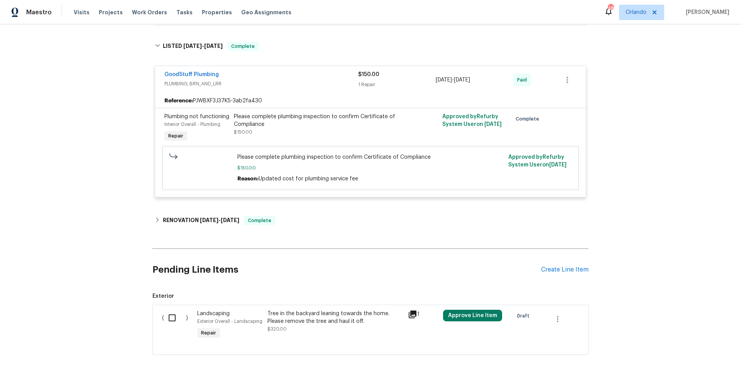
scroll to position [1070, 0]
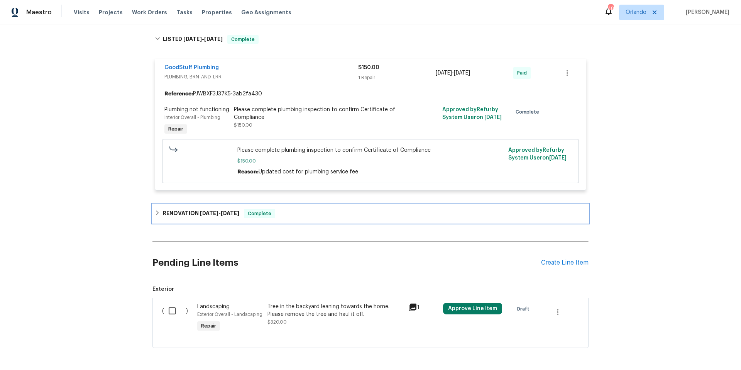
click at [304, 218] on div "RENOVATION [DATE] - [DATE] Complete" at bounding box center [370, 213] width 431 height 9
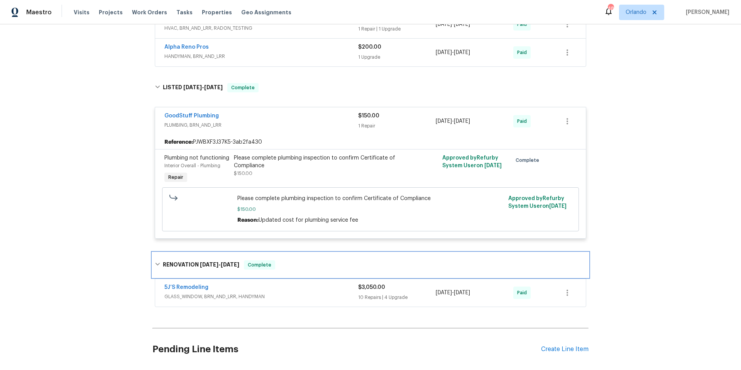
scroll to position [1009, 0]
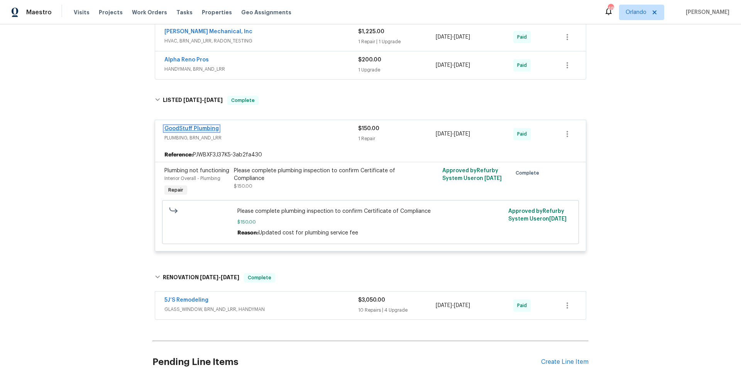
click at [201, 130] on link "GoodStuff Plumbing" at bounding box center [191, 128] width 54 height 5
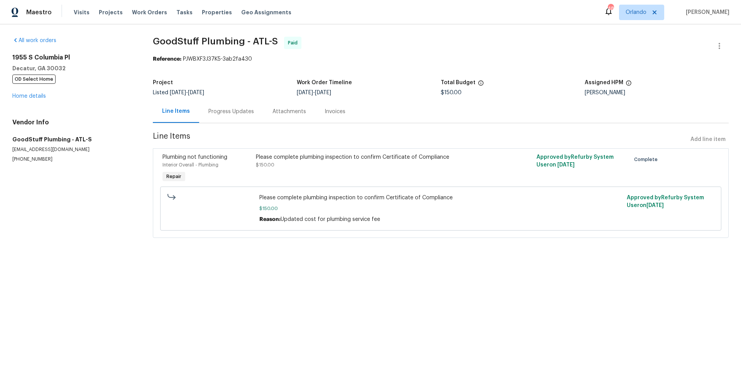
click at [229, 113] on div "Progress Updates" at bounding box center [231, 112] width 46 height 8
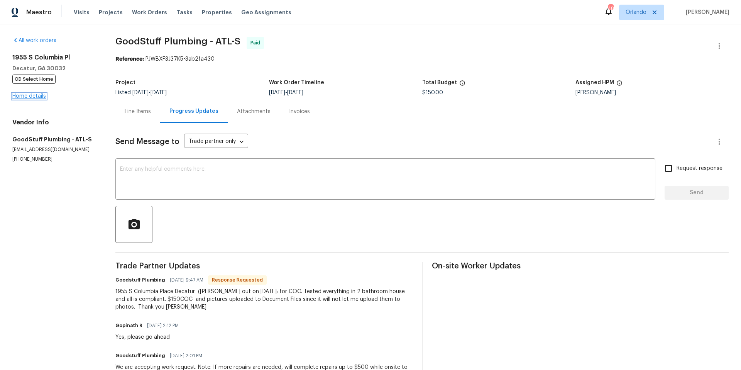
click at [31, 95] on link "Home details" at bounding box center [29, 95] width 34 height 5
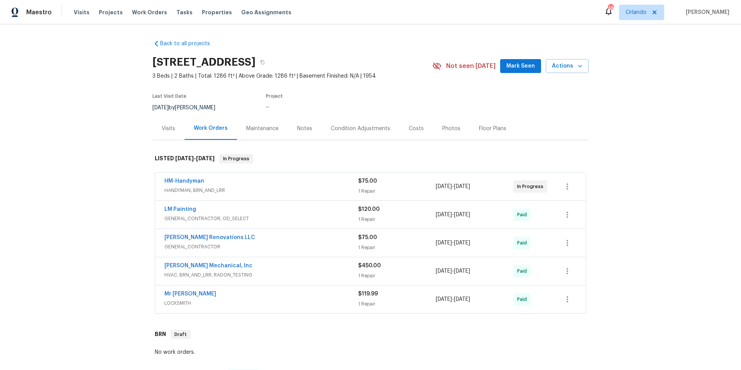
click at [164, 129] on div "Visits" at bounding box center [169, 129] width 14 height 8
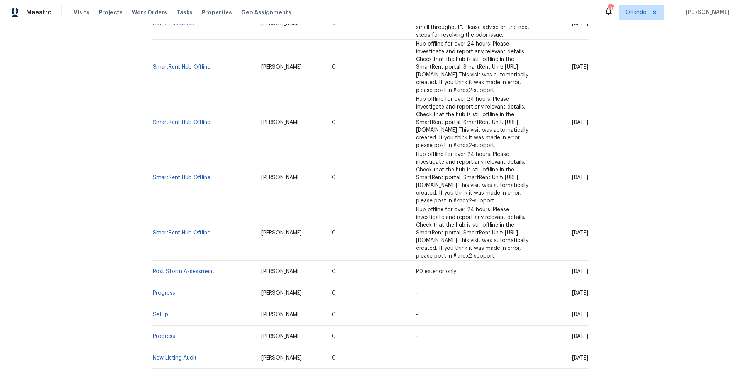
scroll to position [710, 0]
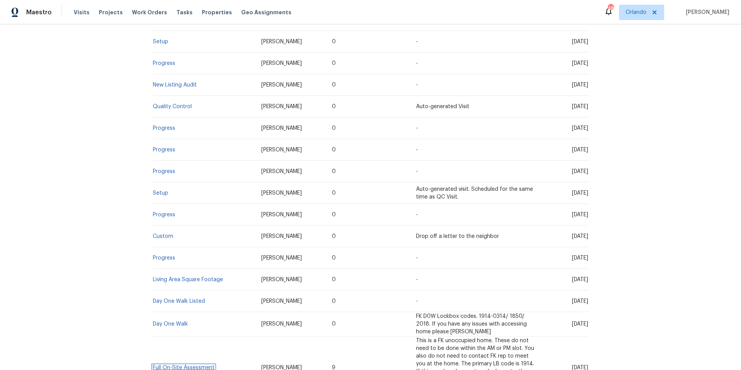
click at [197, 365] on link "Full On-Site Assessment" at bounding box center [184, 367] width 62 height 5
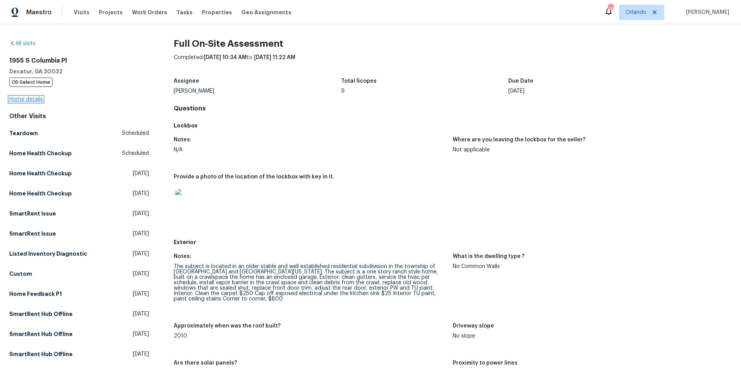
click at [36, 101] on link "Home details" at bounding box center [26, 98] width 34 height 5
